Goal: Transaction & Acquisition: Purchase product/service

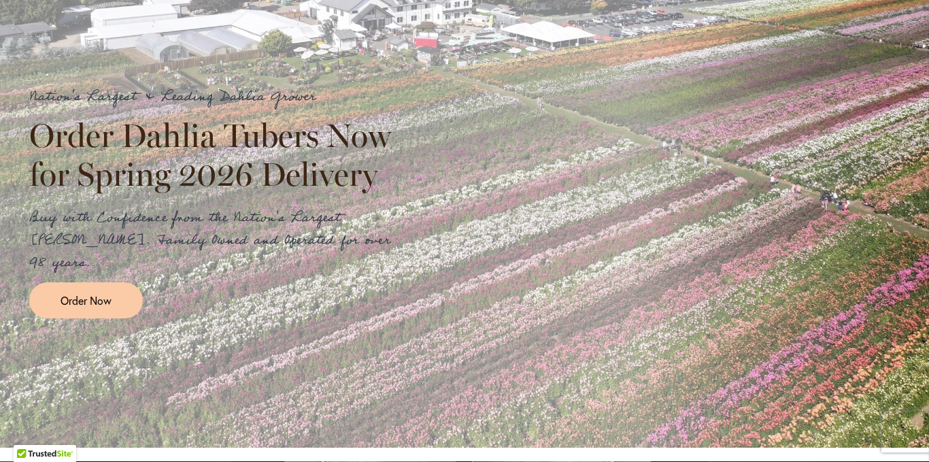
scroll to position [272, 0]
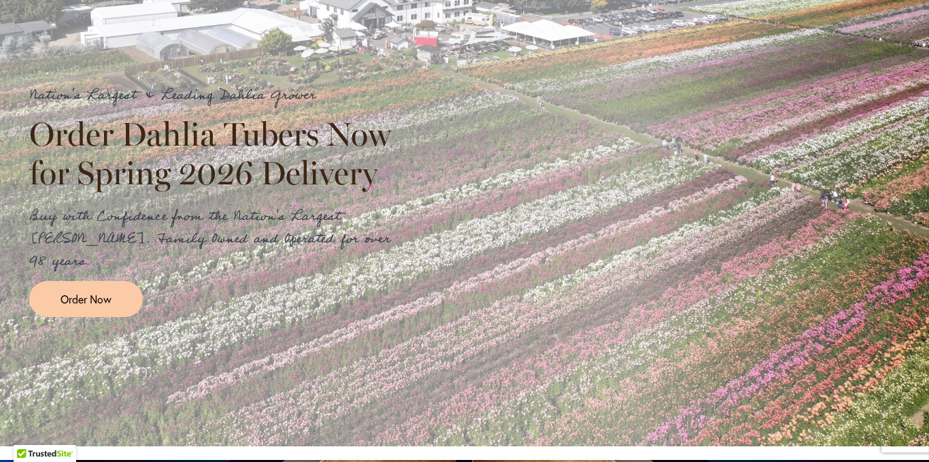
drag, startPoint x: 75, startPoint y: 277, endPoint x: 395, endPoint y: 269, distance: 320.4
click at [75, 291] on span "Order Now" at bounding box center [86, 299] width 51 height 16
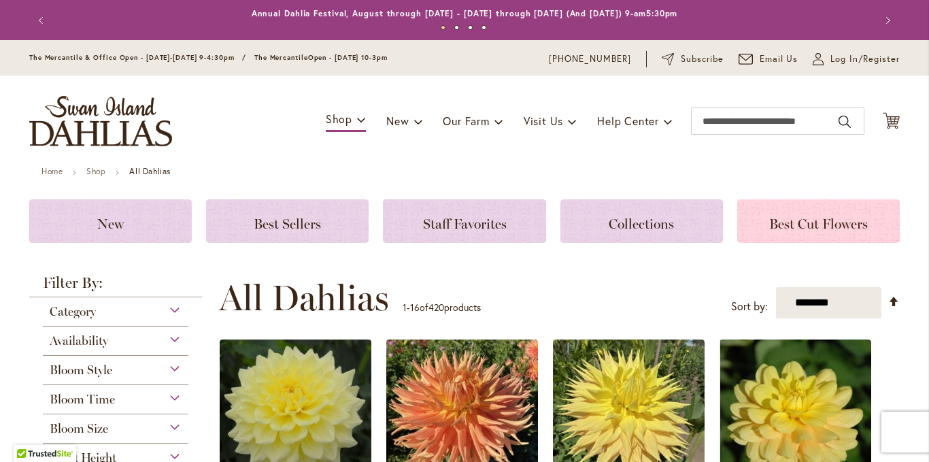
click at [868, 224] on h3 "Best Cut Flowers" at bounding box center [819, 221] width 130 height 15
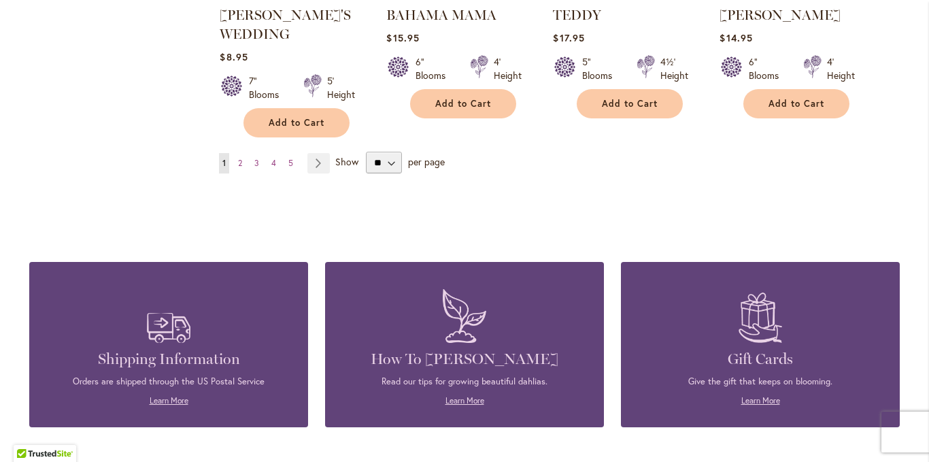
scroll to position [1292, 0]
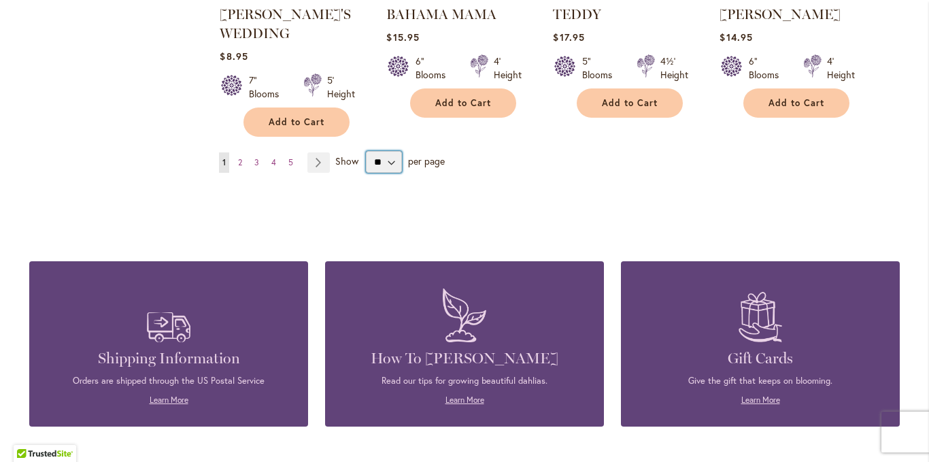
click at [390, 158] on select "** ** ** **" at bounding box center [384, 162] width 36 height 22
select select "**"
click at [366, 151] on select "** ** ** **" at bounding box center [384, 162] width 36 height 22
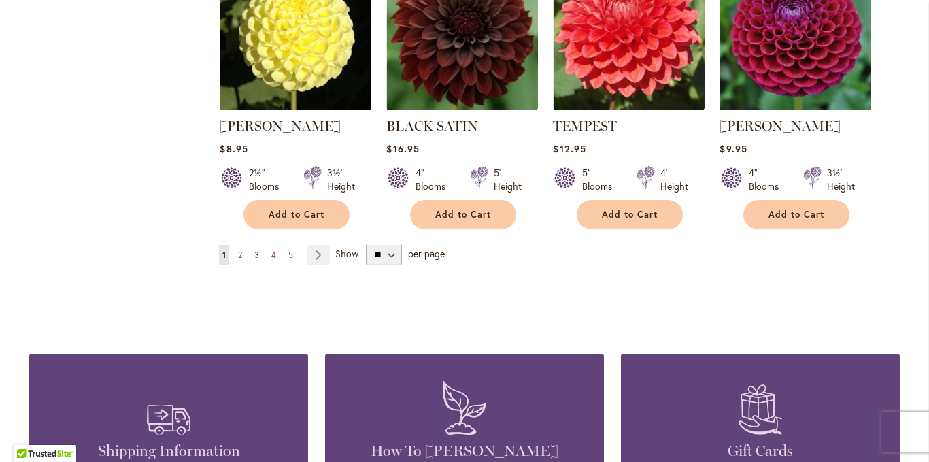
scroll to position [4625, 0]
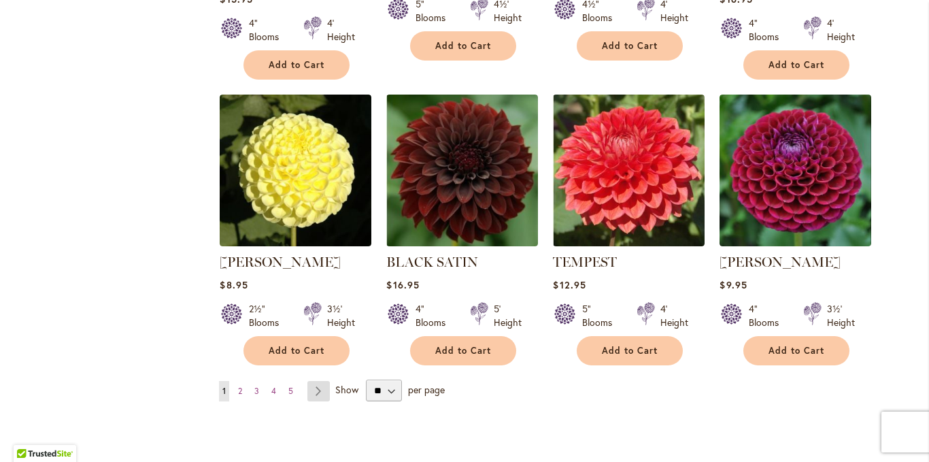
click at [314, 381] on link "Page Next" at bounding box center [318, 391] width 22 height 20
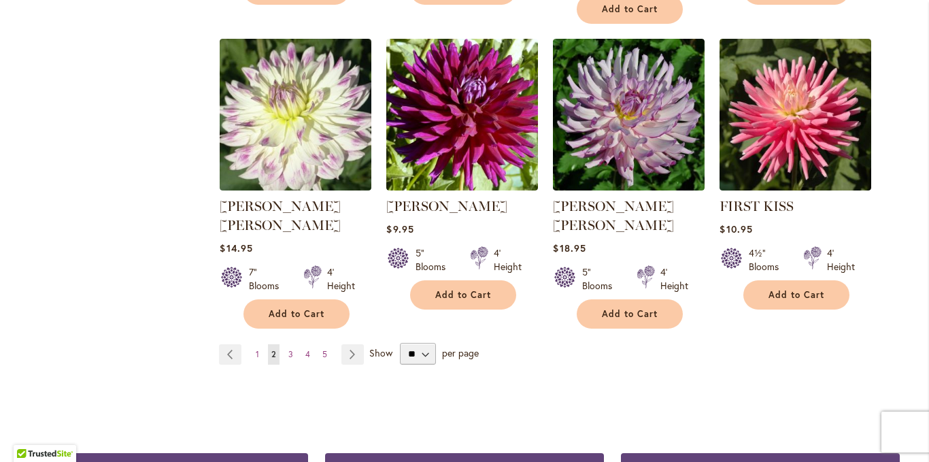
scroll to position [4625, 0]
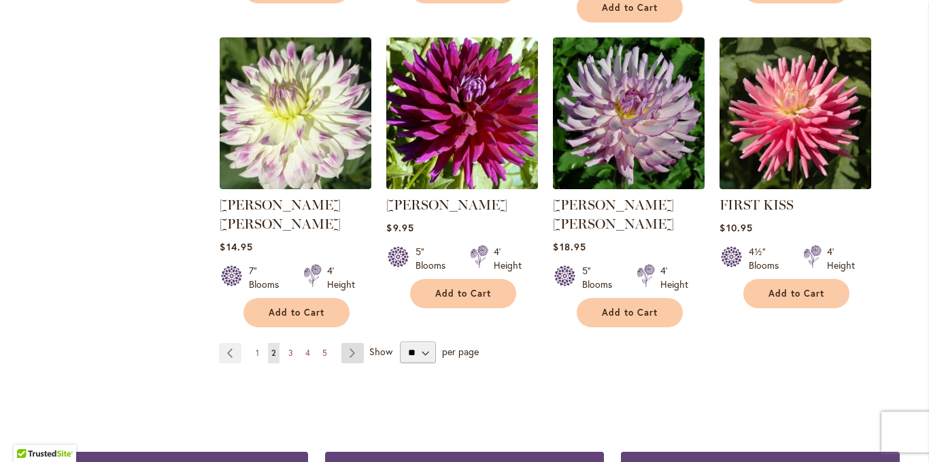
click at [345, 343] on link "Page Next" at bounding box center [352, 353] width 22 height 20
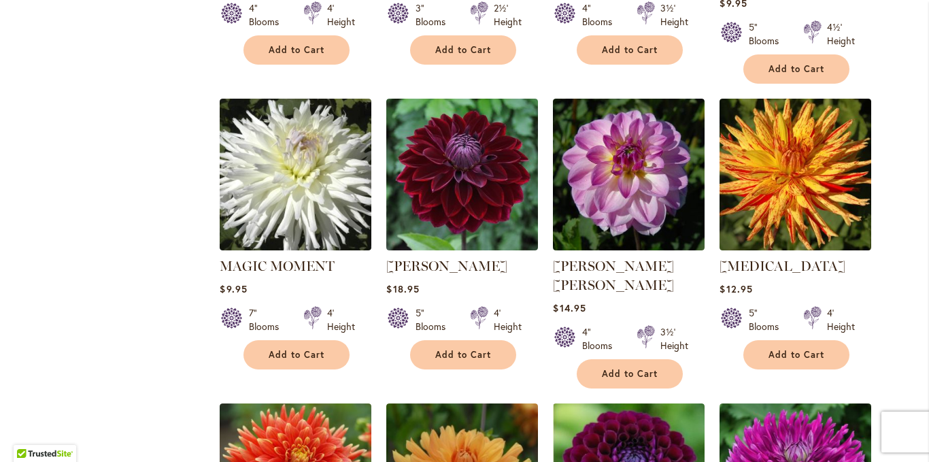
scroll to position [3407, 0]
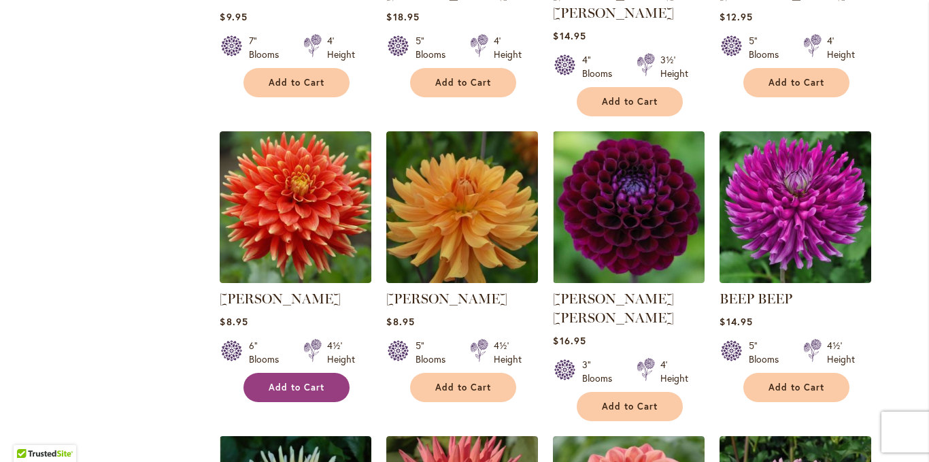
click at [271, 382] on span "Add to Cart" at bounding box center [297, 388] width 56 height 12
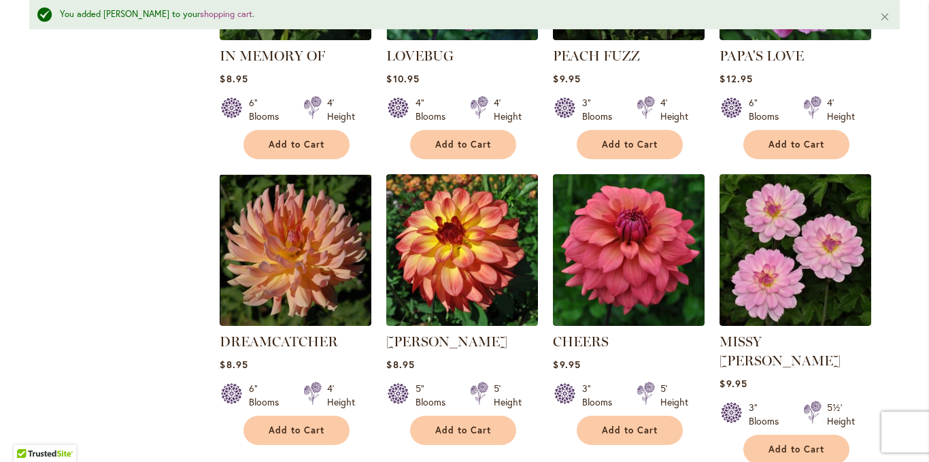
scroll to position [4599, 0]
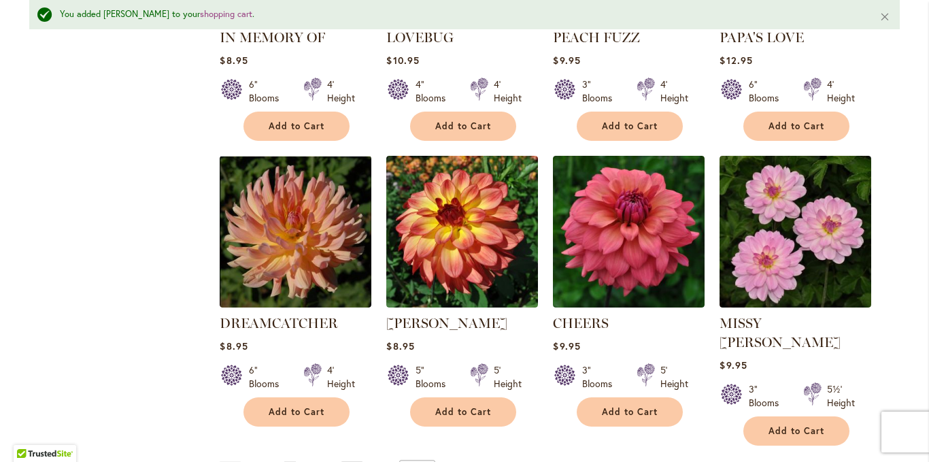
click at [345, 461] on link "Page Next" at bounding box center [352, 471] width 22 height 20
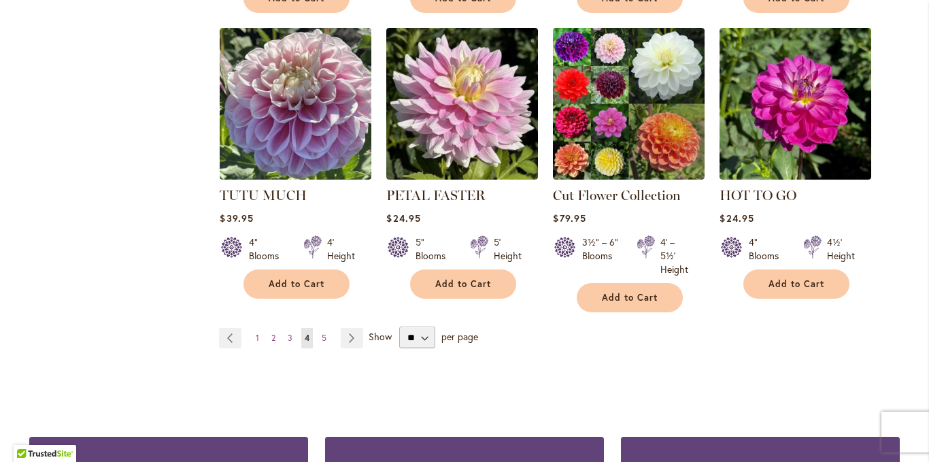
scroll to position [4767, 0]
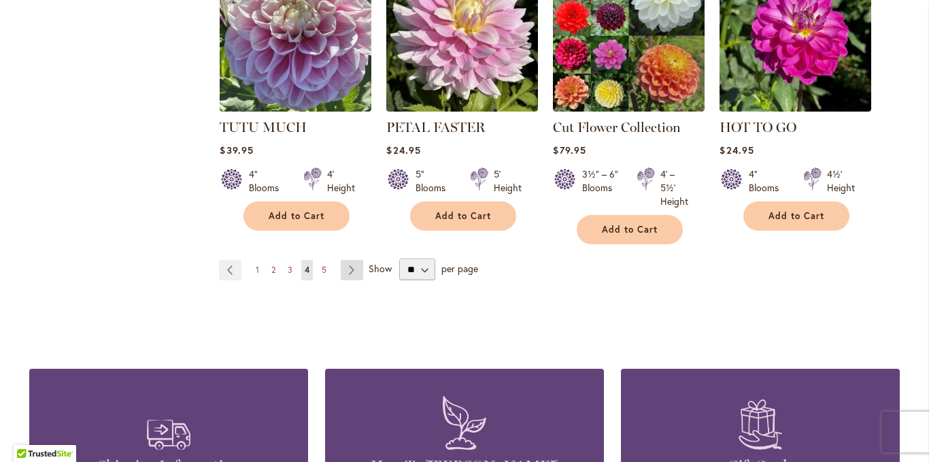
click at [347, 260] on link "Page Next" at bounding box center [352, 270] width 22 height 20
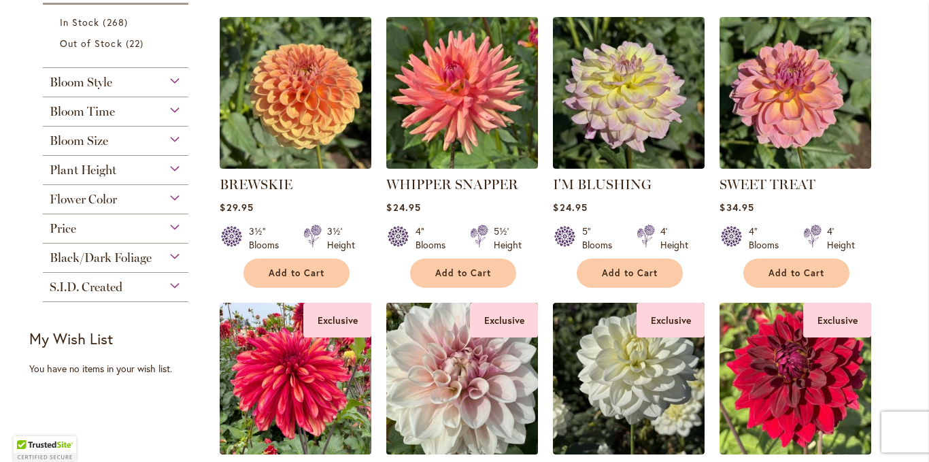
scroll to position [279, 0]
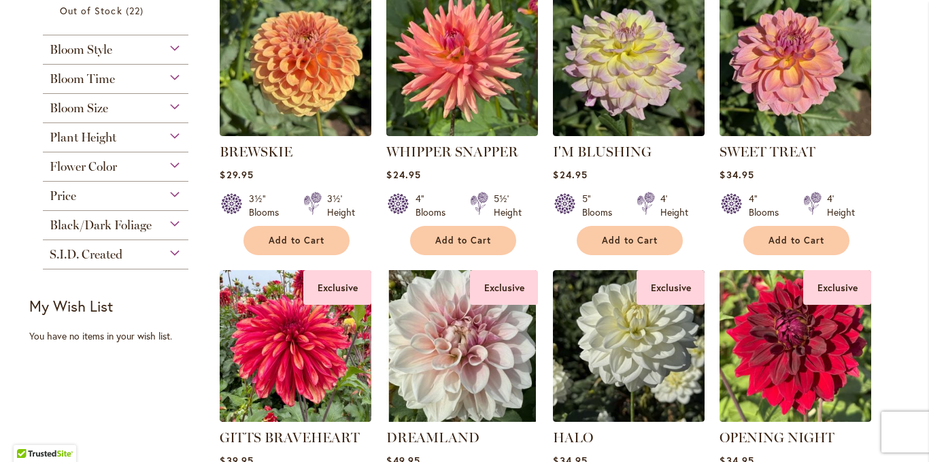
click at [65, 256] on span "S.I.D. Created" at bounding box center [86, 254] width 73 height 15
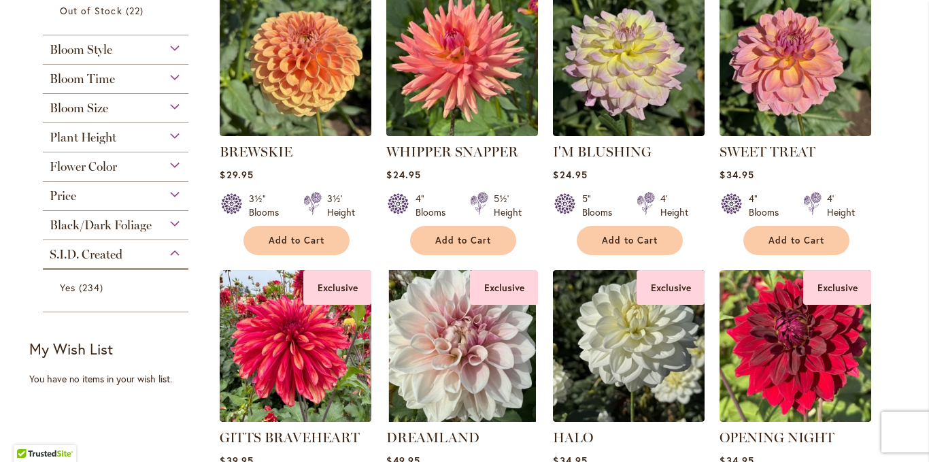
click at [121, 253] on div "S.I.D. Created" at bounding box center [116, 251] width 146 height 22
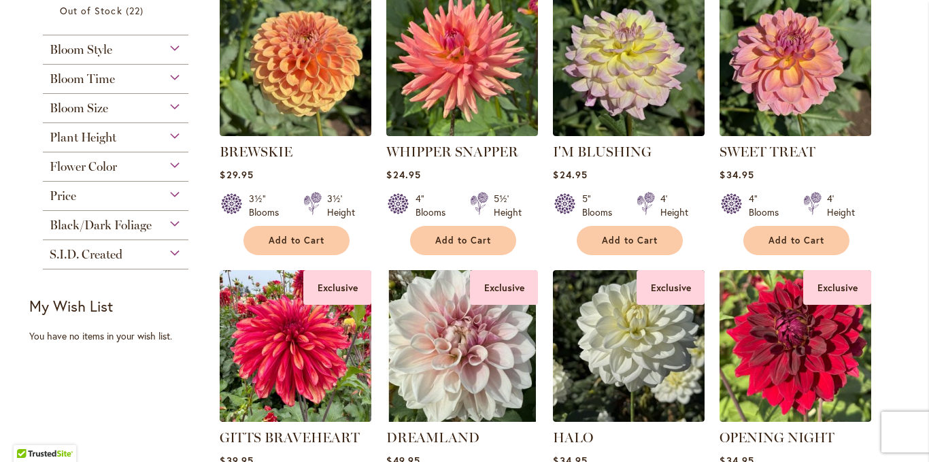
click at [174, 250] on div "S.I.D. Created" at bounding box center [116, 251] width 146 height 22
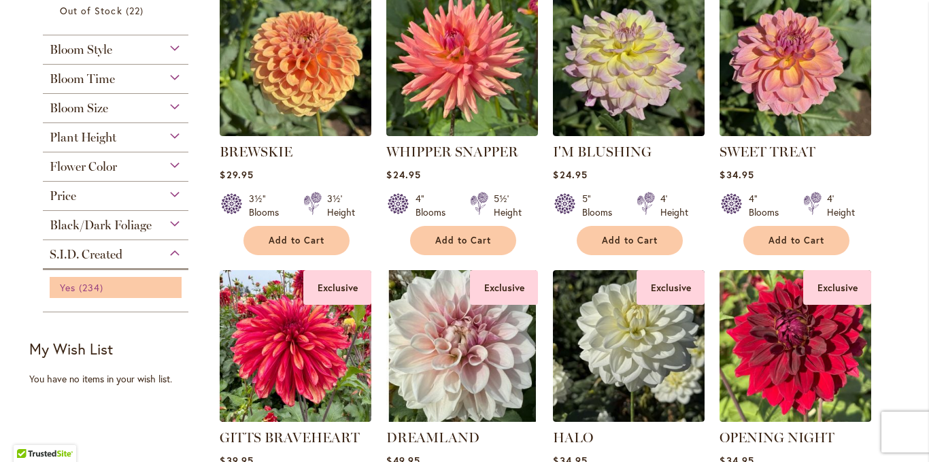
click at [105, 284] on link "Yes 234 items" at bounding box center [117, 287] width 115 height 14
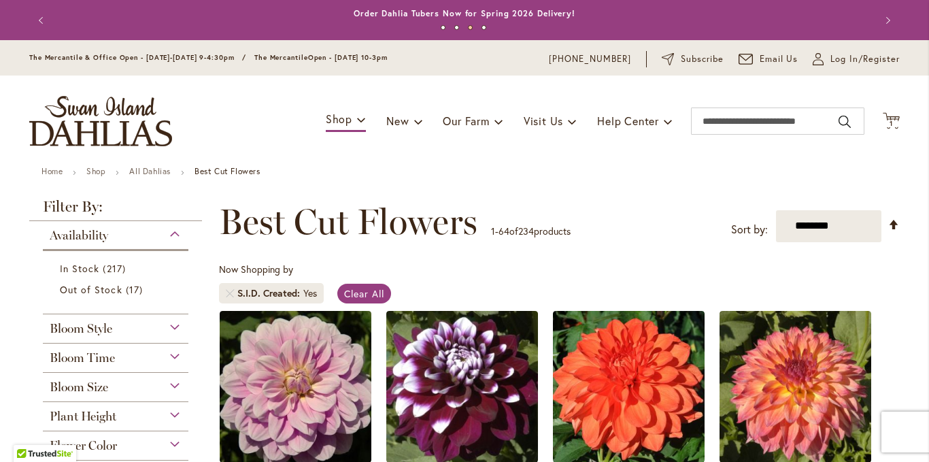
click at [243, 293] on span "S.I.D. Created" at bounding box center [270, 293] width 66 height 14
click at [739, 114] on input "Search" at bounding box center [777, 120] width 173 height 27
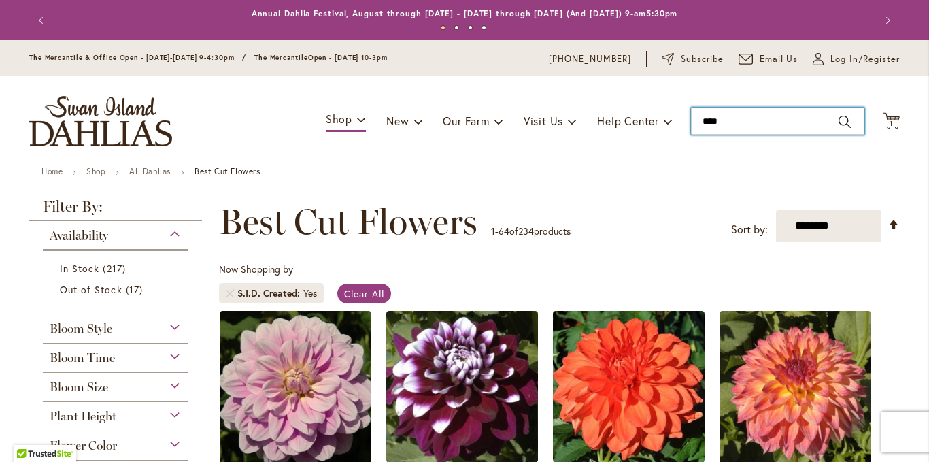
type input "*****"
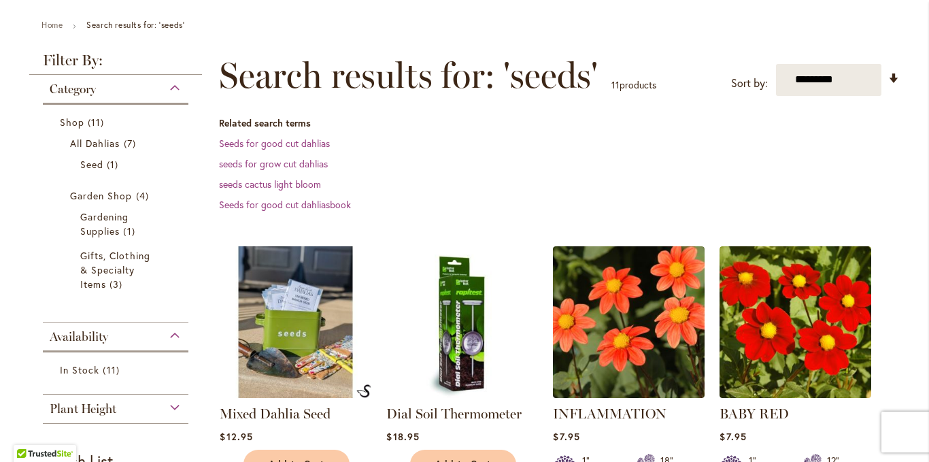
scroll to position [136, 0]
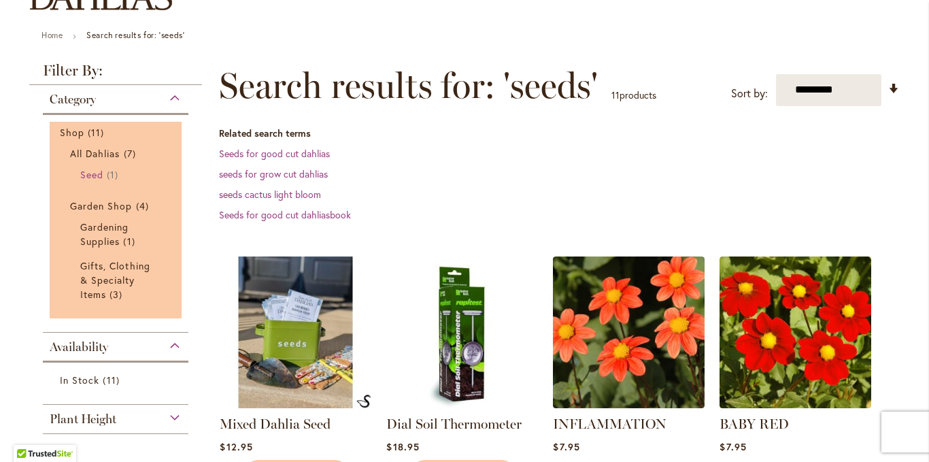
click at [96, 169] on span "Seed" at bounding box center [91, 174] width 23 height 13
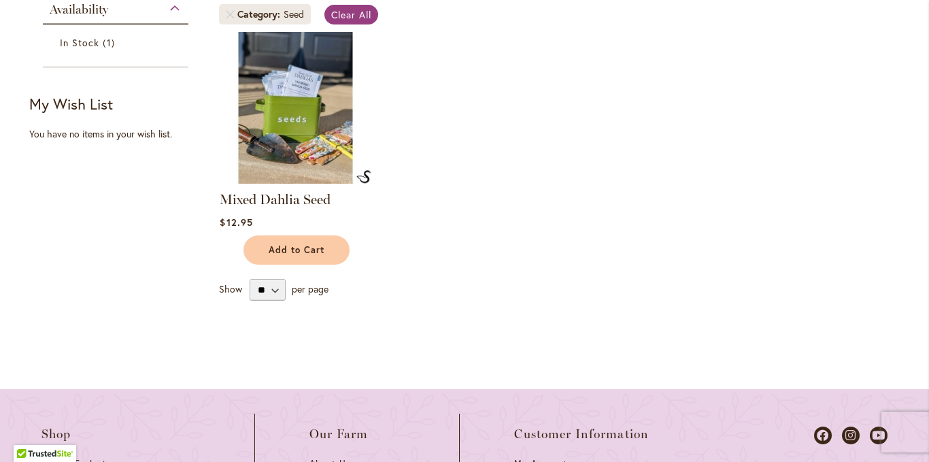
scroll to position [340, 0]
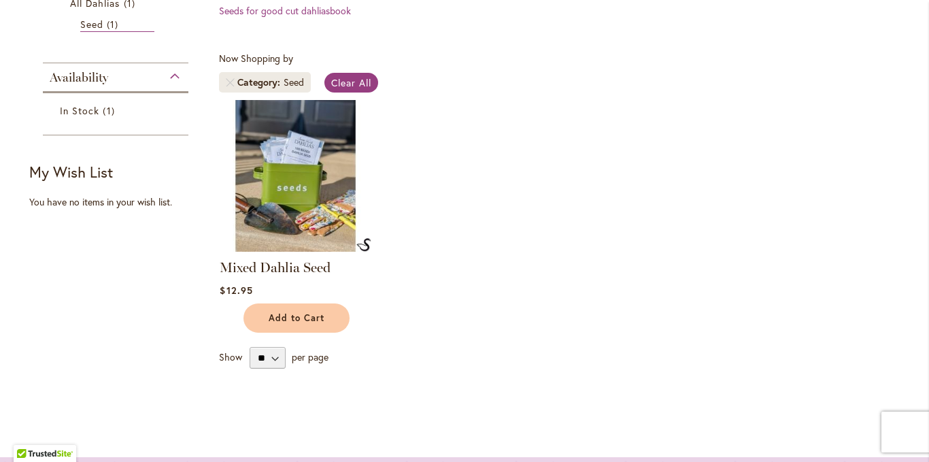
click at [297, 225] on img at bounding box center [295, 175] width 159 height 159
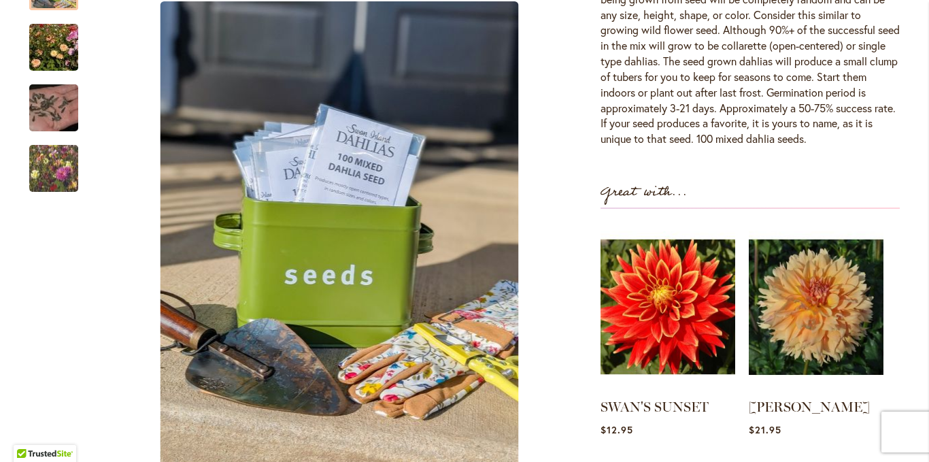
scroll to position [612, 0]
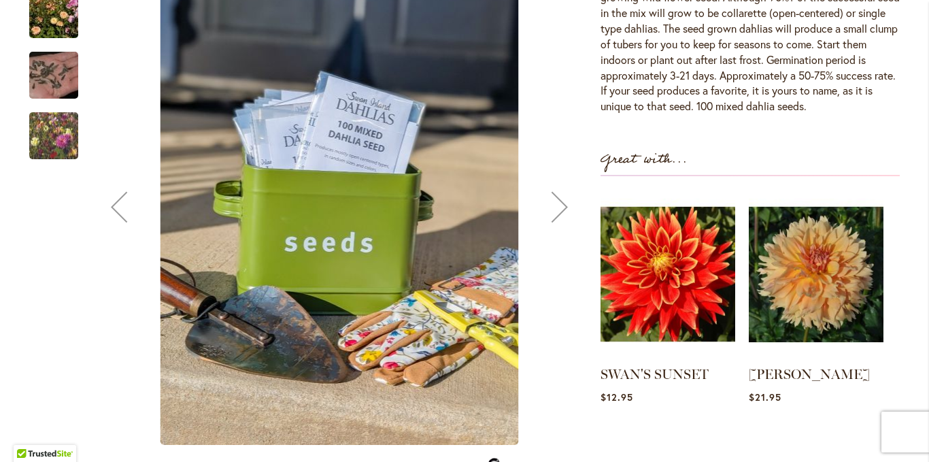
click at [60, 78] on img "Swan Island Dahlias - Dahlia Seed" at bounding box center [54, 74] width 98 height 65
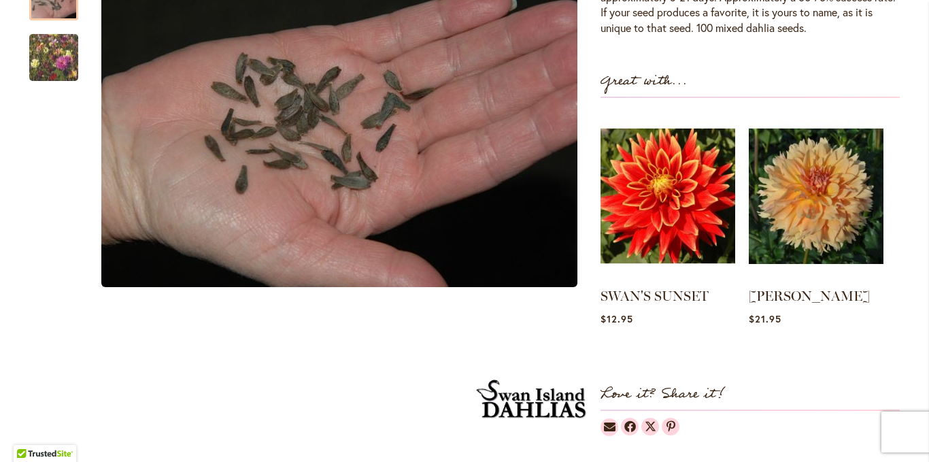
scroll to position [680, 0]
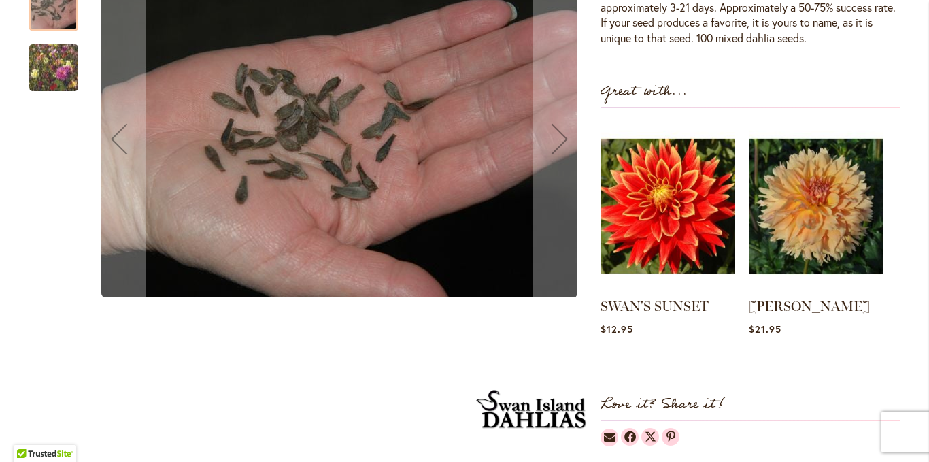
click at [54, 60] on img "Swan Island Dahlias - Dahlia Seedlings" at bounding box center [54, 68] width 98 height 82
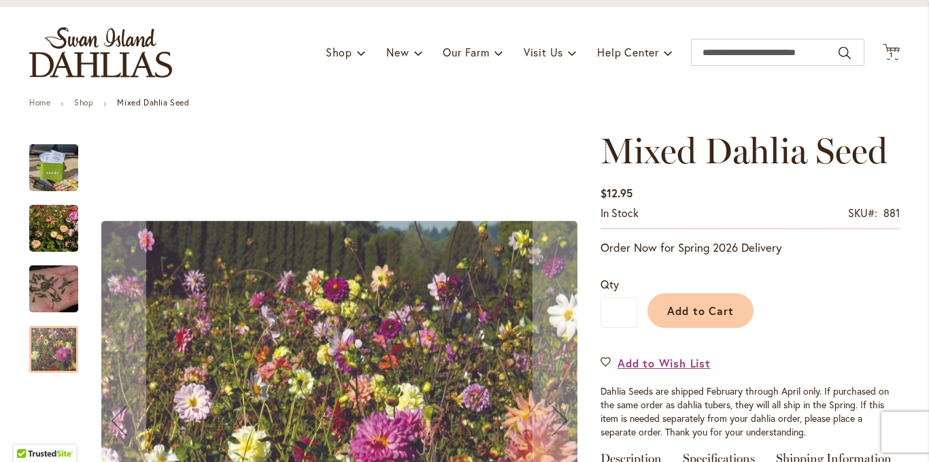
scroll to position [0, 0]
